Goal: Task Accomplishment & Management: Use online tool/utility

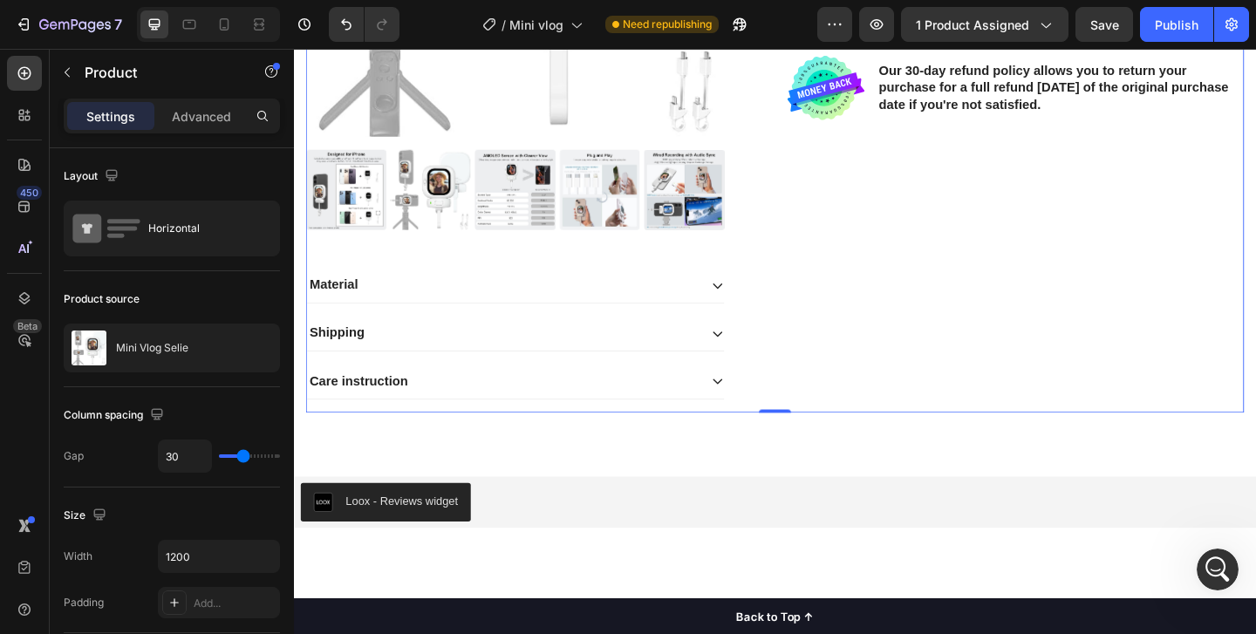
scroll to position [464, 0]
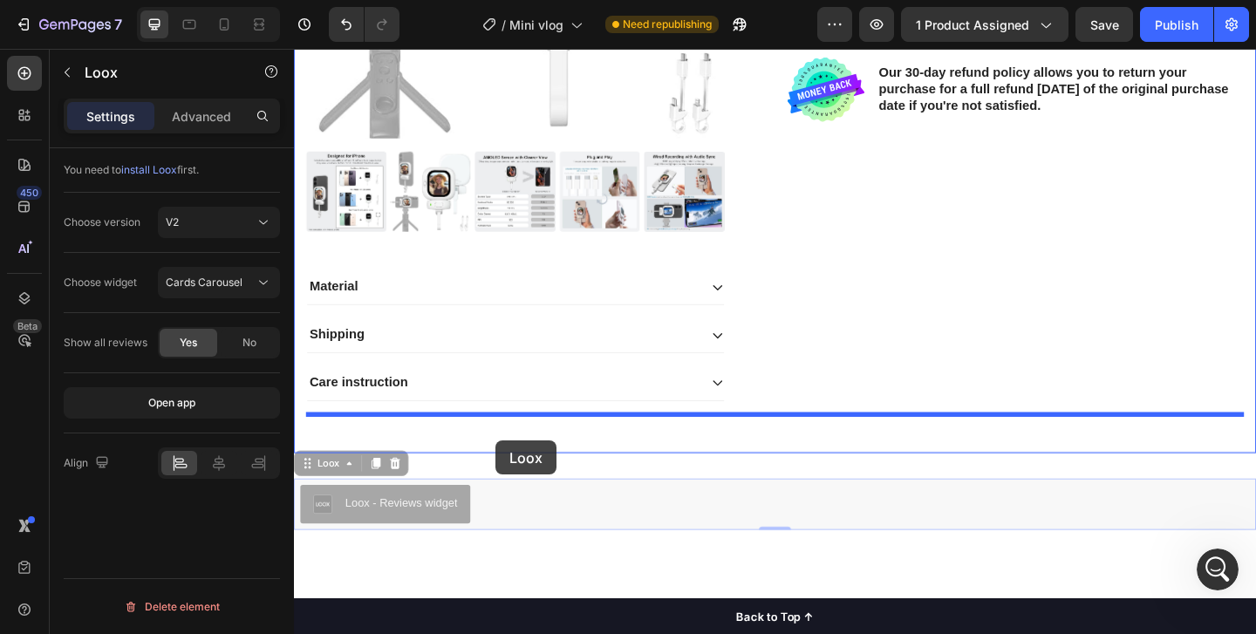
drag, startPoint x: 513, startPoint y: 545, endPoint x: 513, endPoint y: 475, distance: 69.8
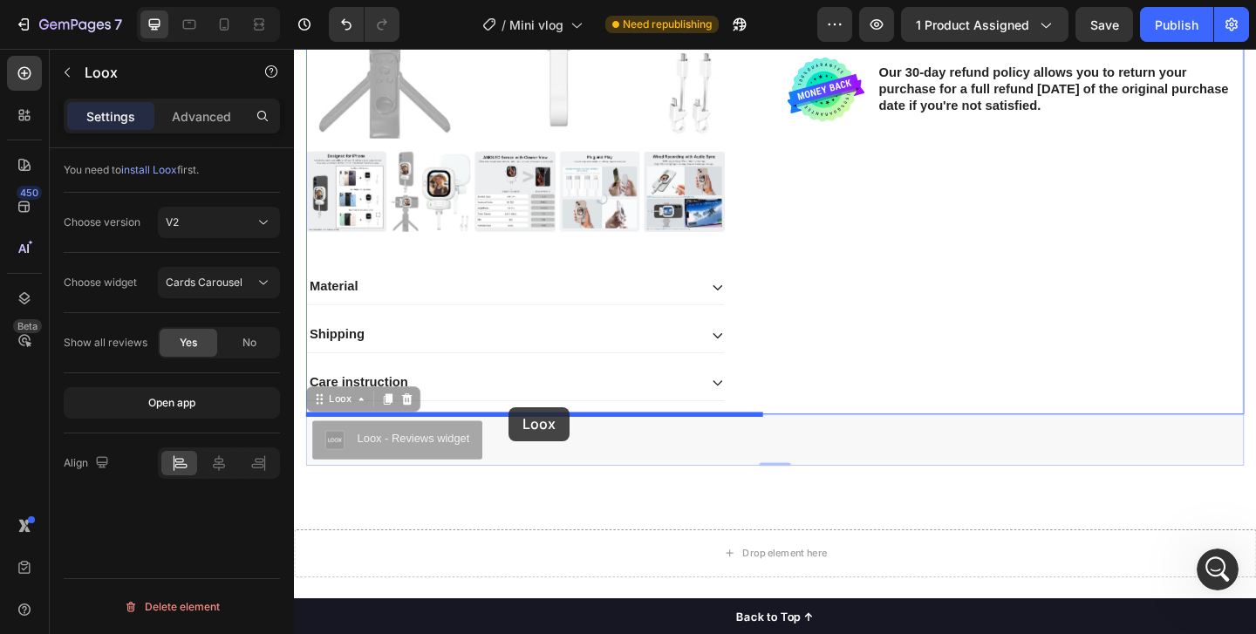
drag, startPoint x: 523, startPoint y: 475, endPoint x: 528, endPoint y: 439, distance: 36.9
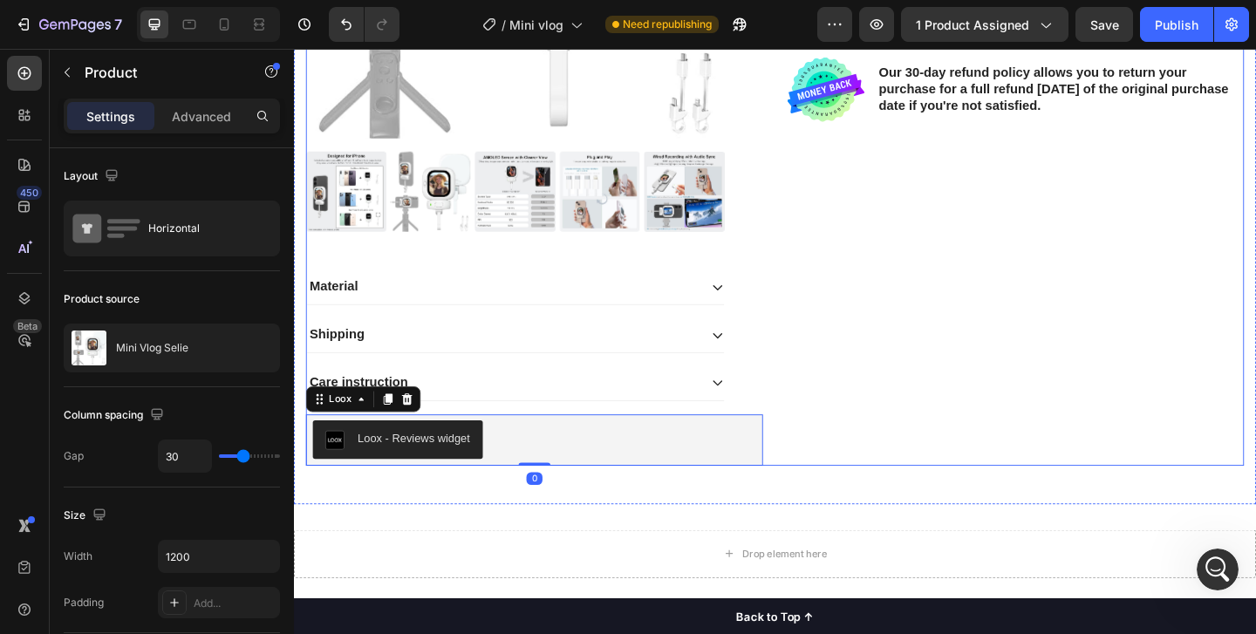
click at [910, 402] on div "Icon Icon Icon Icon Icon Icon List 2,500+ Verified Reviews! Text Block Row 50% …" at bounding box center [1078, 95] width 497 height 811
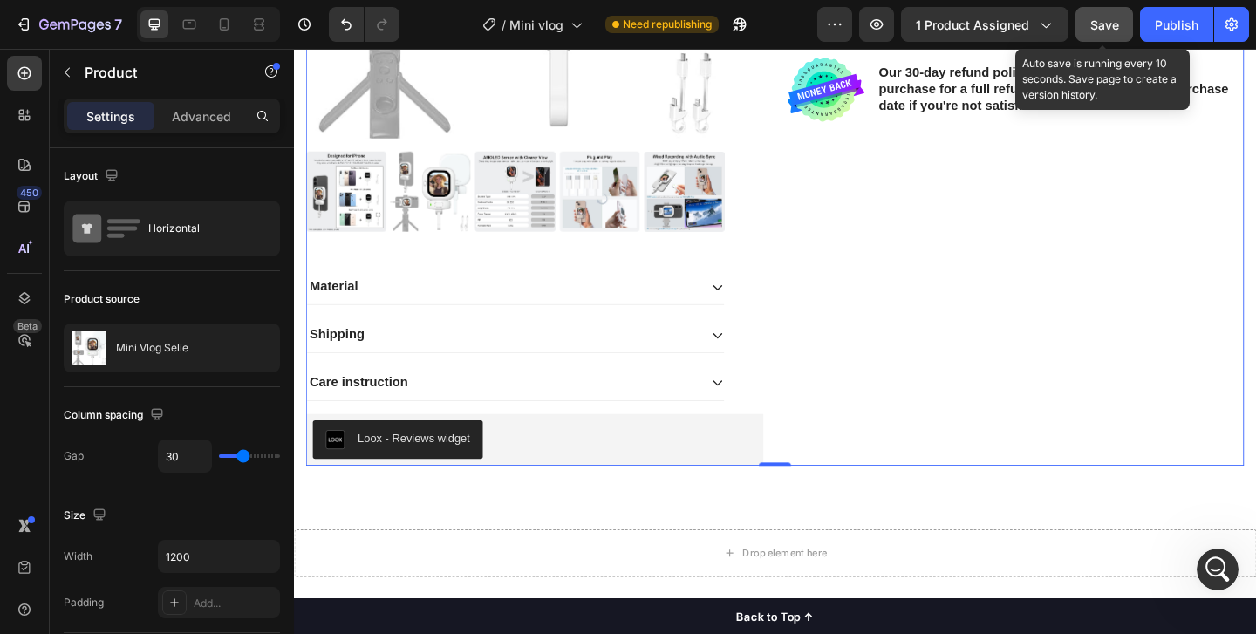
click at [1094, 27] on span "Save" at bounding box center [1104, 24] width 29 height 15
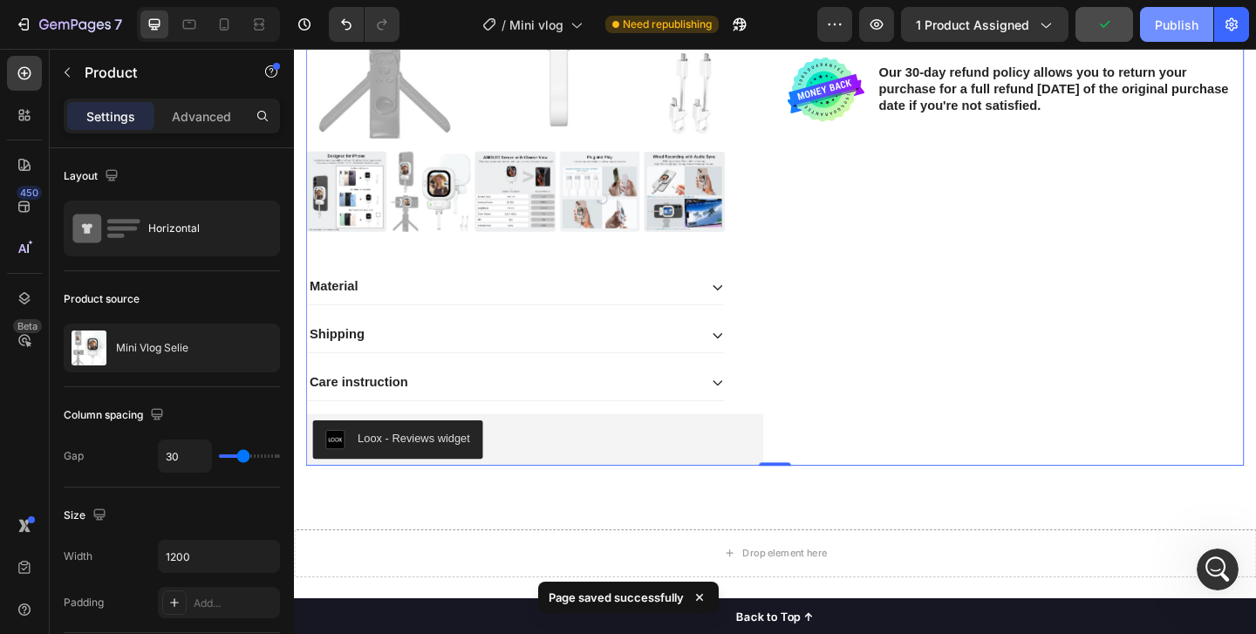
click at [1173, 34] on button "Publish" at bounding box center [1176, 24] width 73 height 35
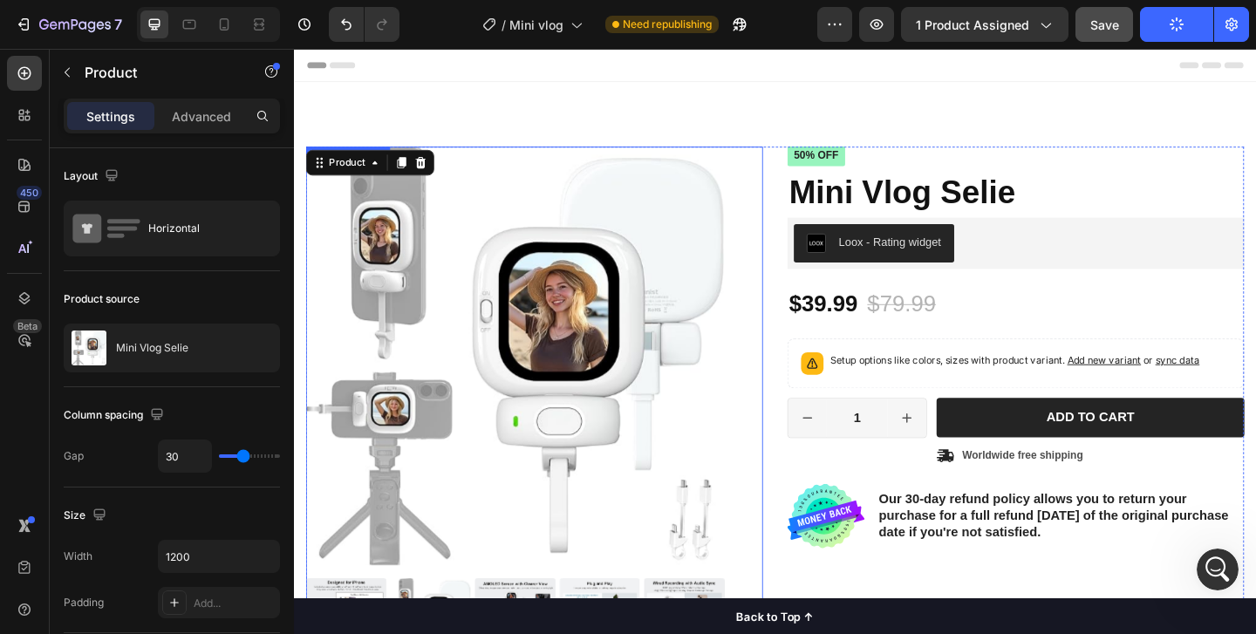
scroll to position [5, 0]
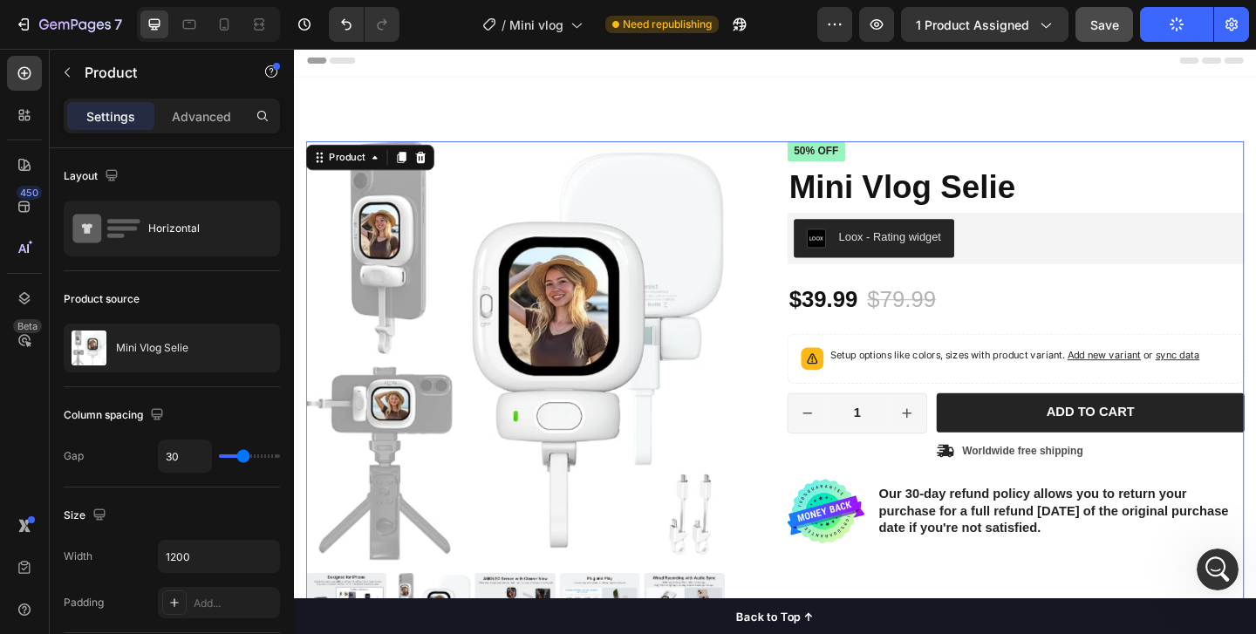
click at [1172, 17] on div "button" at bounding box center [1177, 24] width 14 height 14
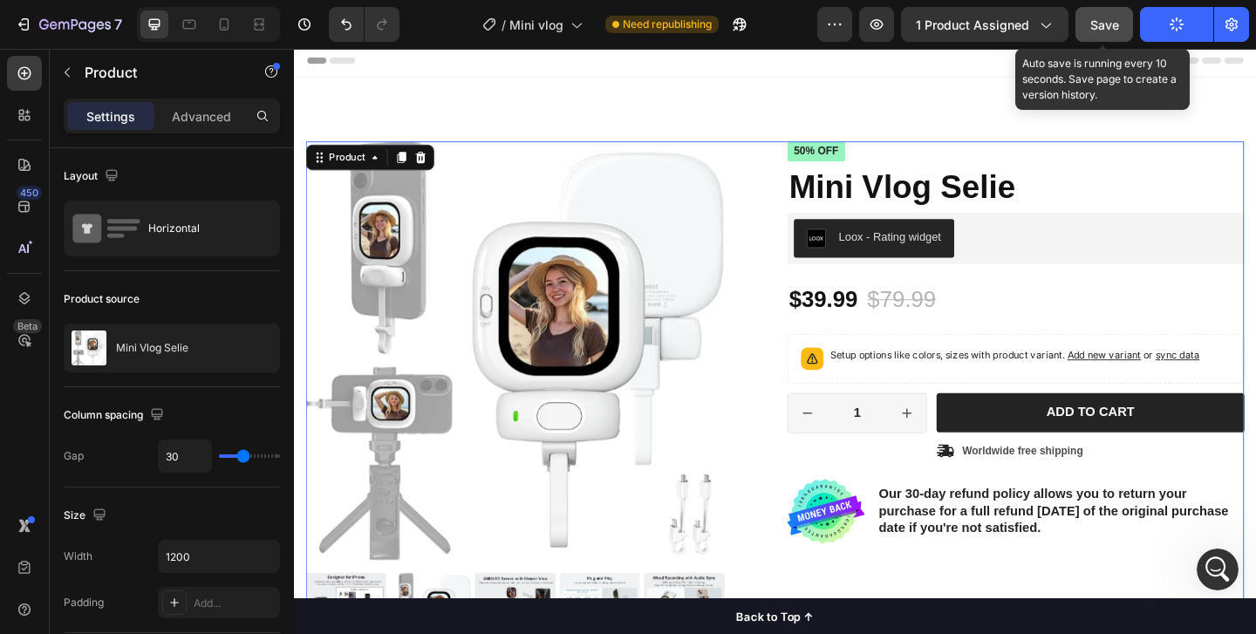
click at [1109, 30] on span "Save" at bounding box center [1104, 24] width 29 height 15
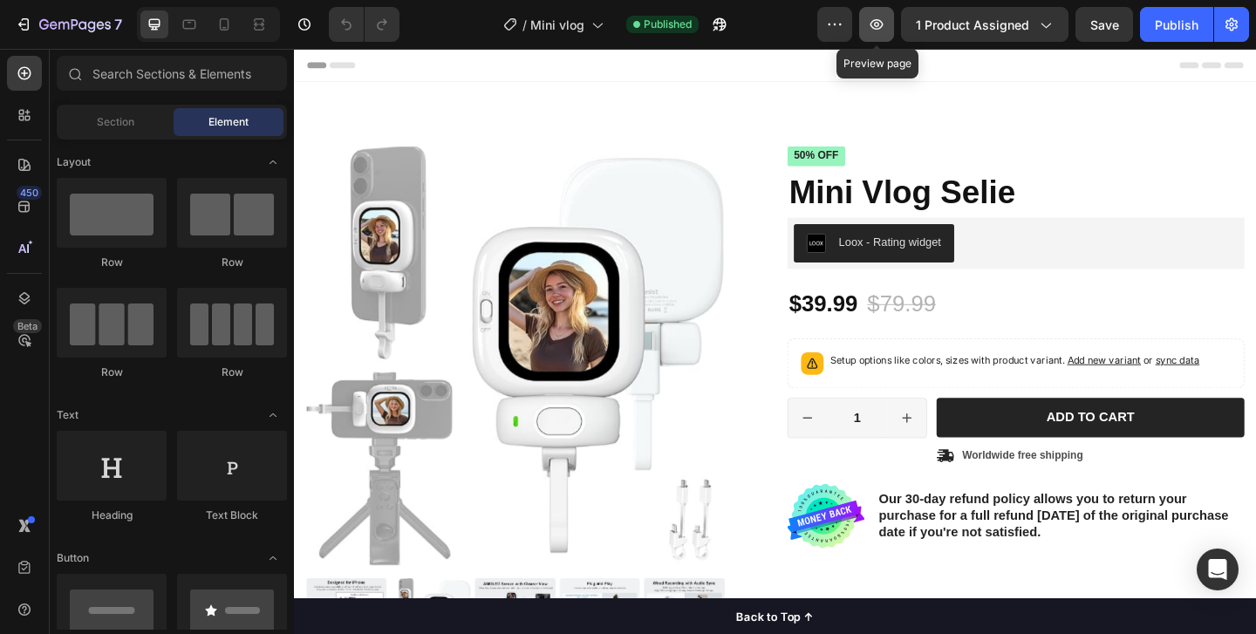
click at [875, 37] on button "button" at bounding box center [876, 24] width 35 height 35
